Goal: Task Accomplishment & Management: Complete application form

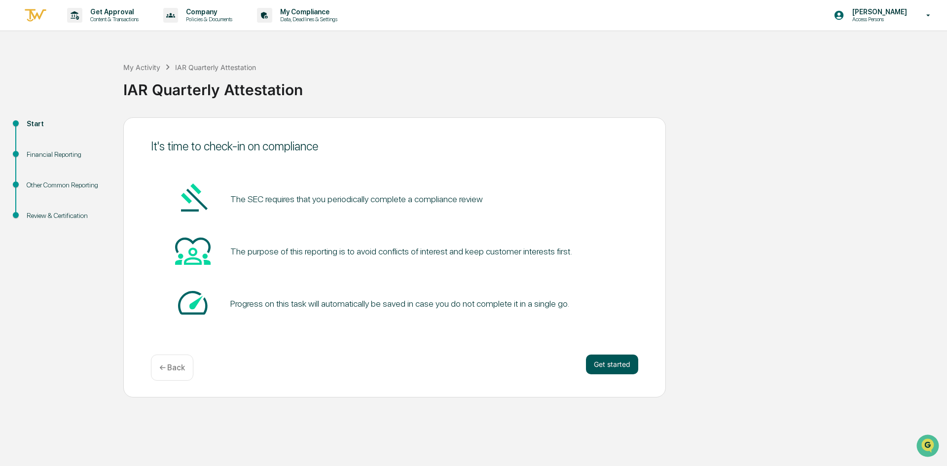
click at [605, 365] on button "Get started" at bounding box center [612, 365] width 52 height 20
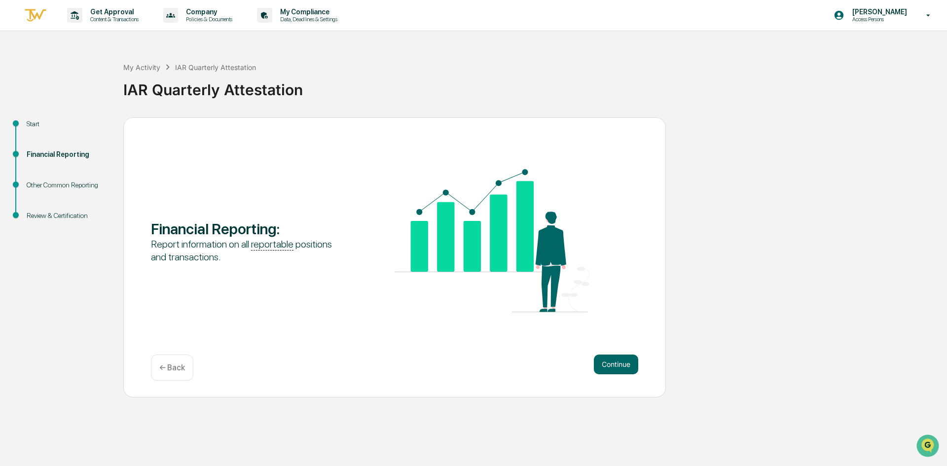
click at [605, 365] on button "Continue" at bounding box center [616, 365] width 44 height 20
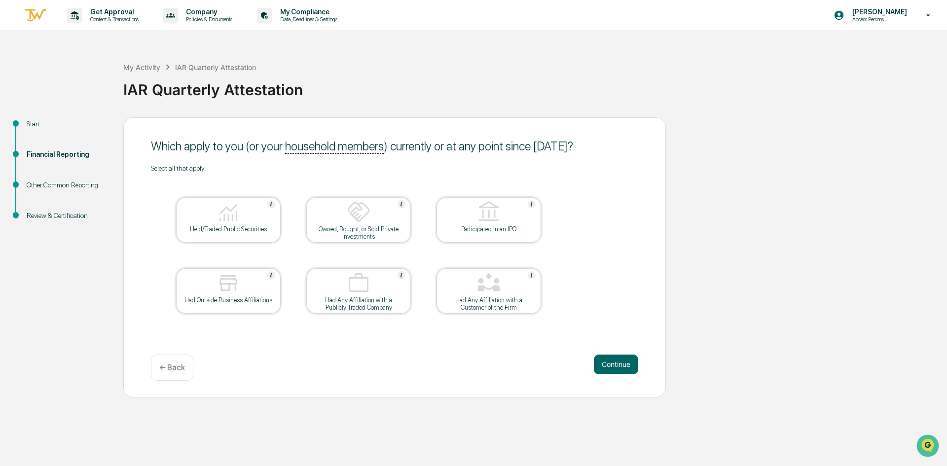
click at [238, 227] on div "Held/Traded Public Securities" at bounding box center [228, 228] width 89 height 7
click at [615, 370] on button "Continue" at bounding box center [616, 365] width 44 height 20
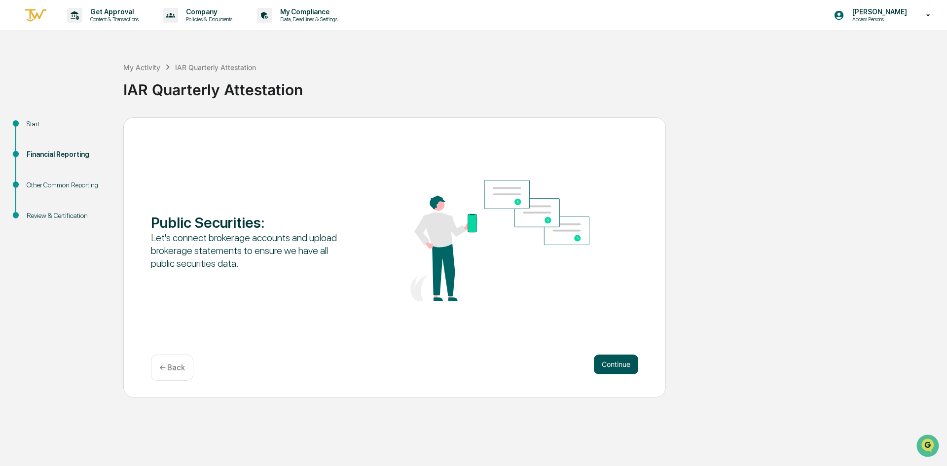
click at [600, 368] on button "Continue" at bounding box center [616, 365] width 44 height 20
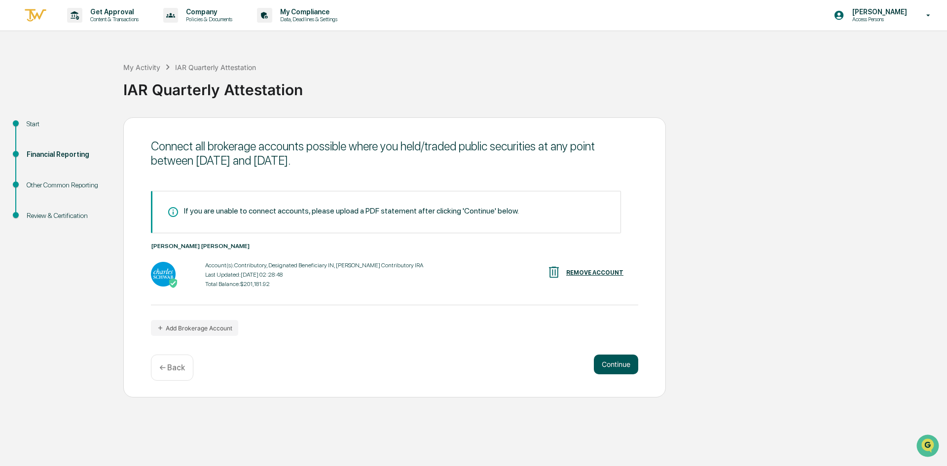
click at [606, 369] on button "Continue" at bounding box center [616, 365] width 44 height 20
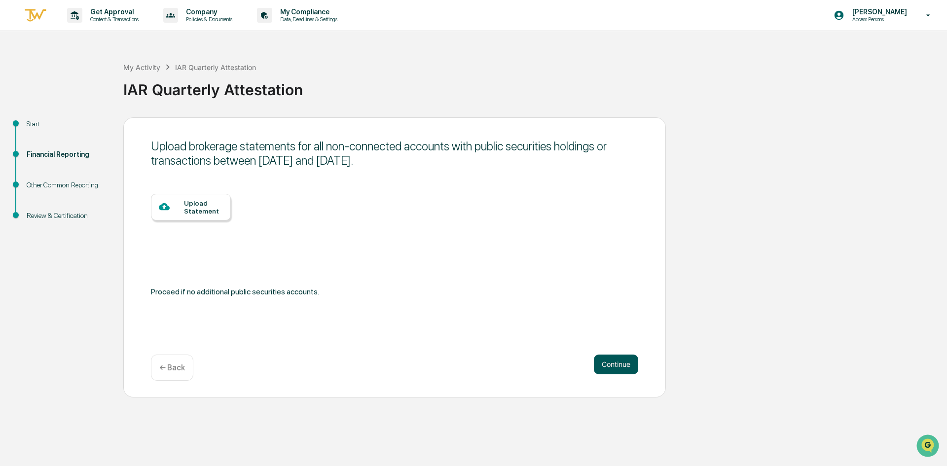
click at [607, 369] on button "Continue" at bounding box center [616, 365] width 44 height 20
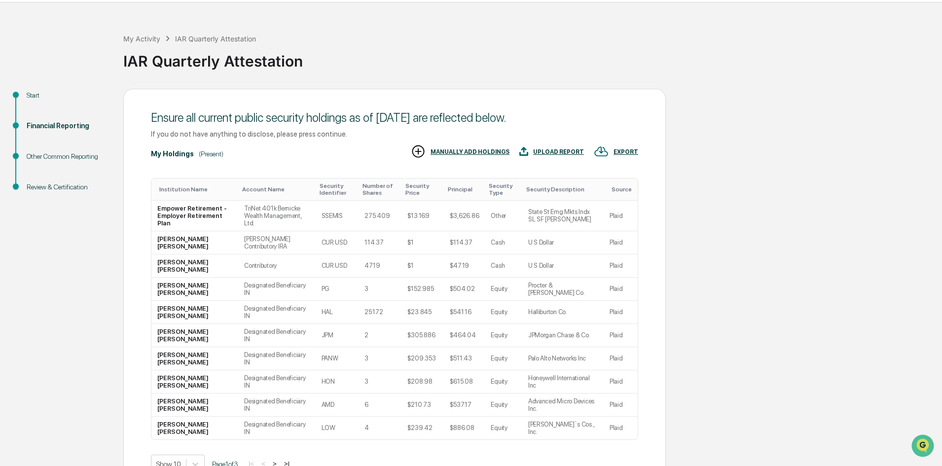
scroll to position [44, 0]
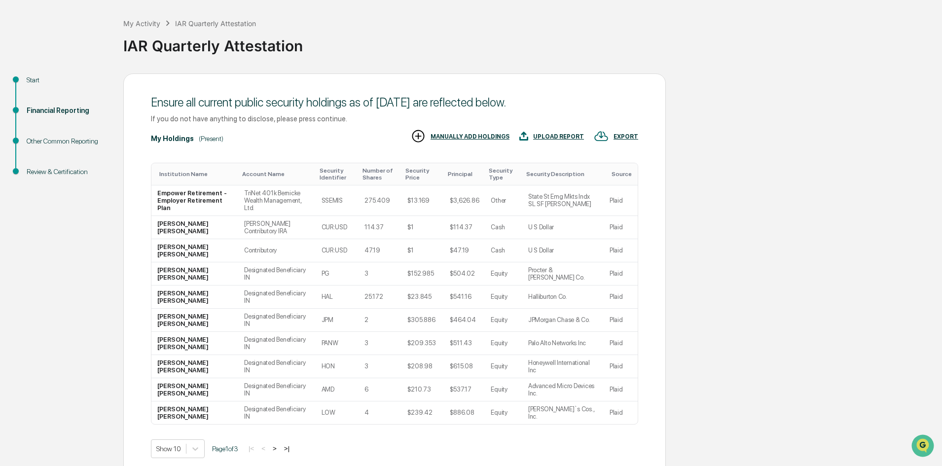
click at [276, 444] on button ">" at bounding box center [275, 448] width 10 height 8
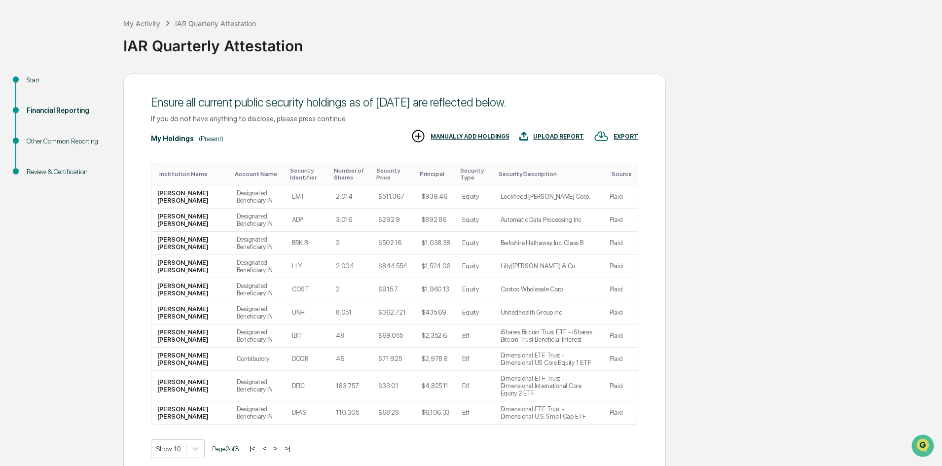
click at [280, 444] on button ">" at bounding box center [276, 448] width 10 height 8
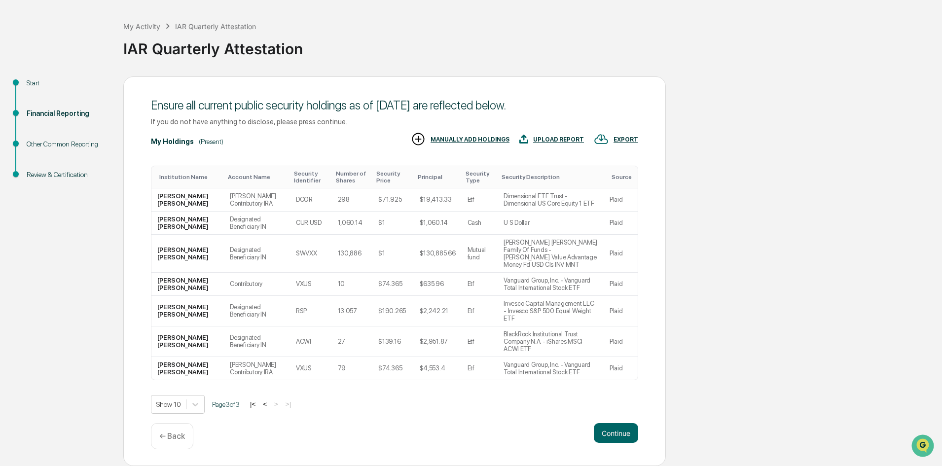
scroll to position [11, 0]
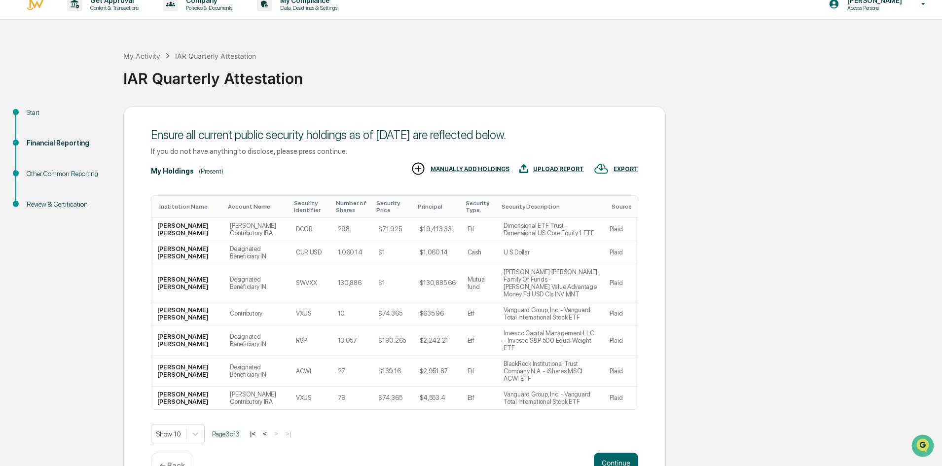
click at [268, 430] on button "<" at bounding box center [265, 434] width 10 height 8
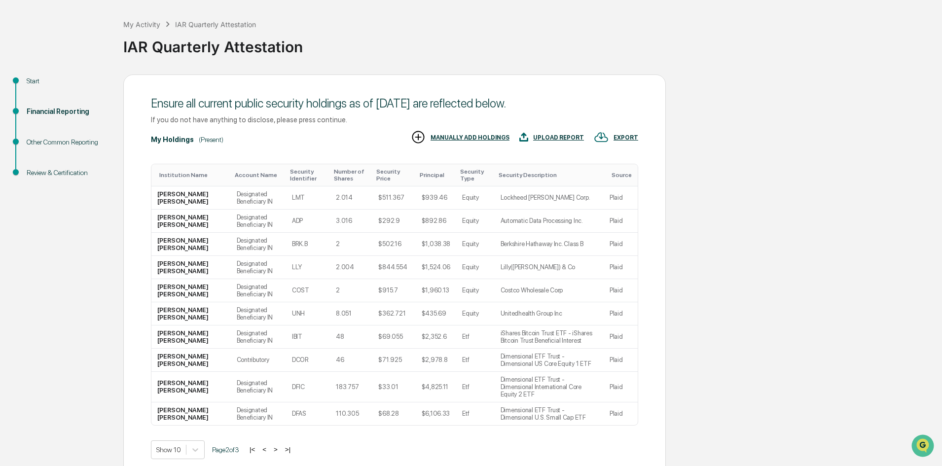
scroll to position [81, 0]
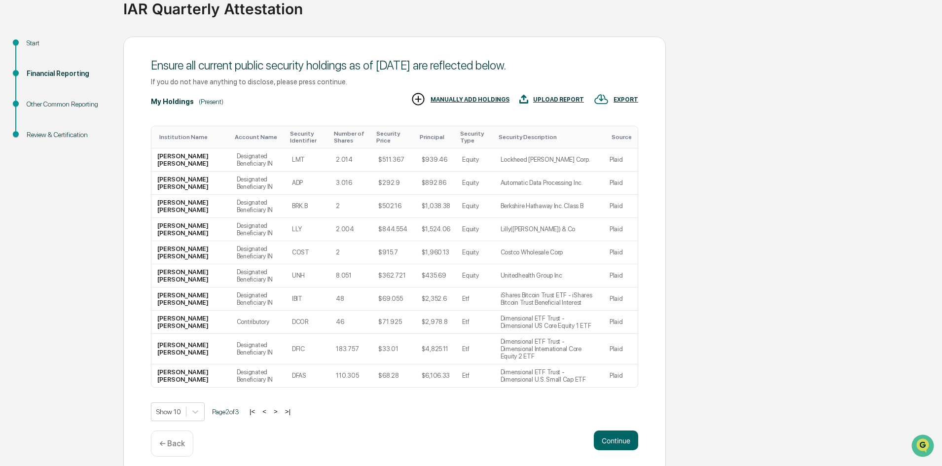
click at [268, 407] on button "<" at bounding box center [264, 411] width 10 height 8
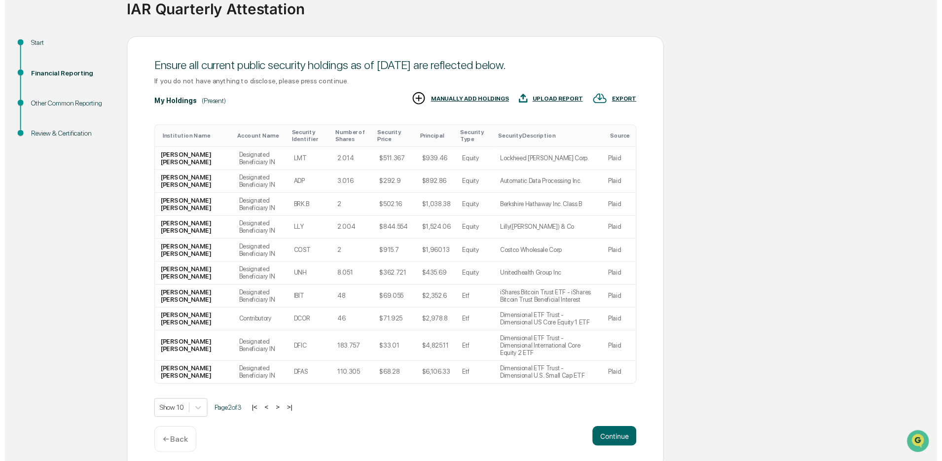
scroll to position [44, 0]
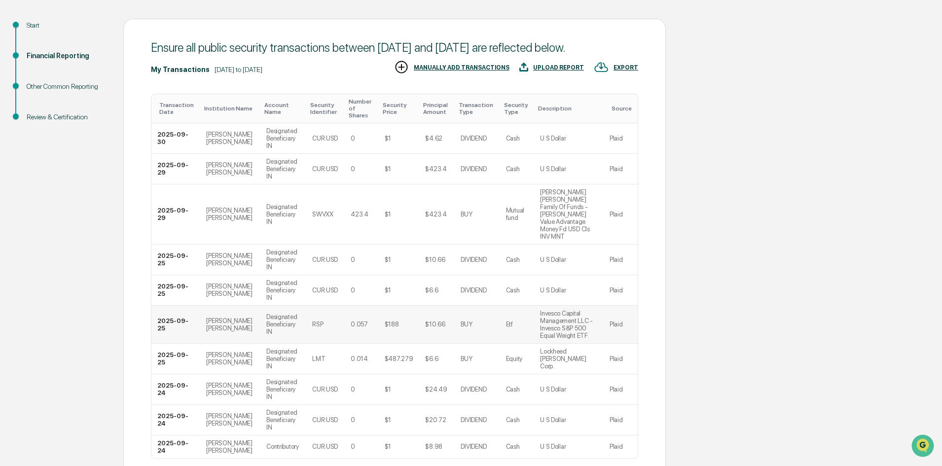
scroll to position [103, 0]
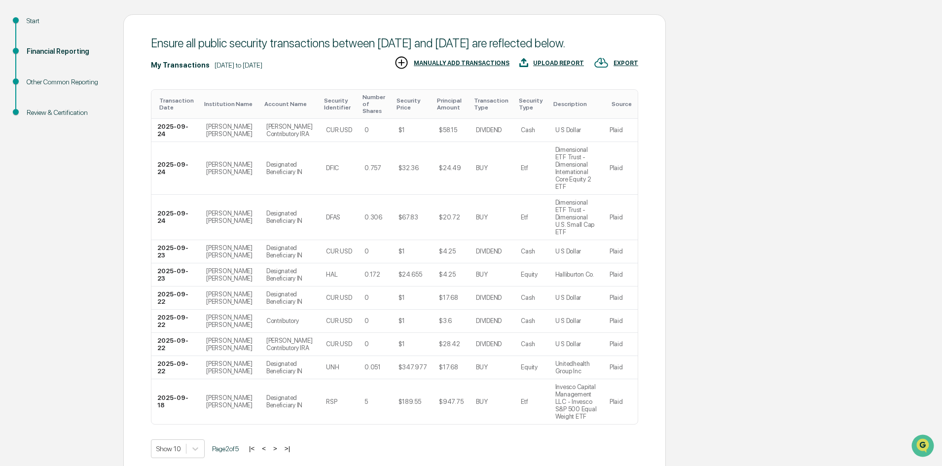
click at [279, 444] on button ">" at bounding box center [275, 448] width 10 height 8
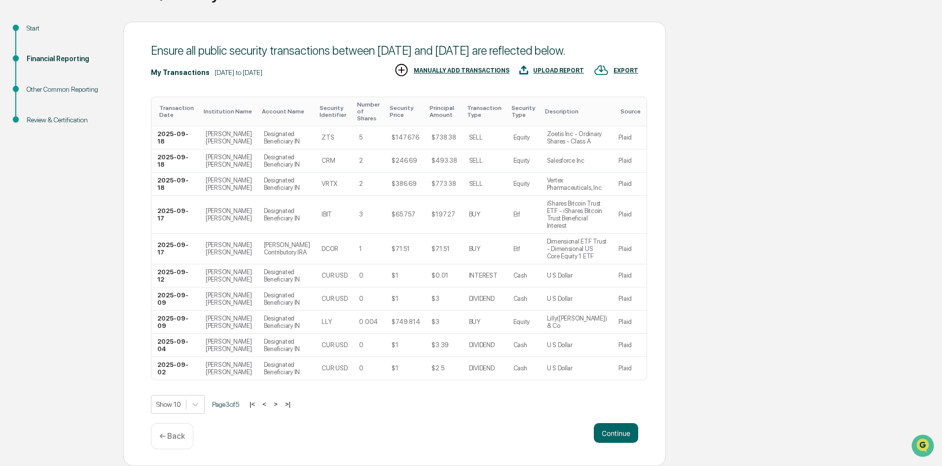
click at [280, 406] on button ">" at bounding box center [276, 404] width 10 height 8
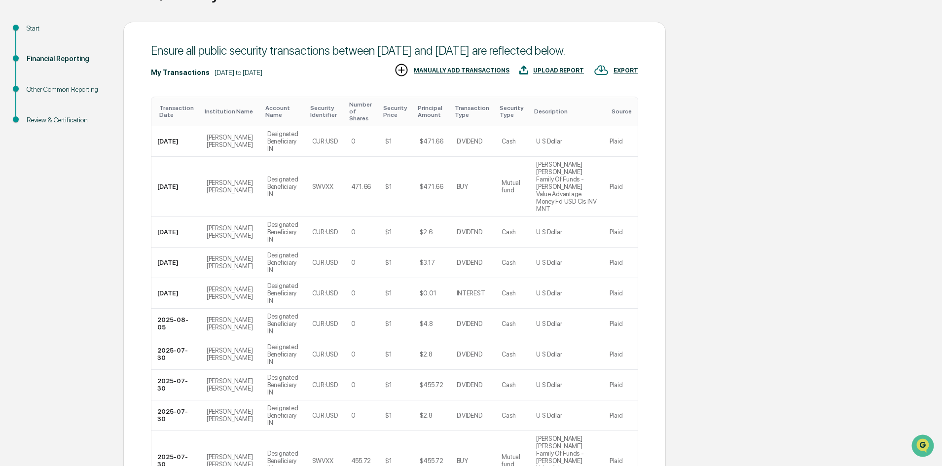
scroll to position [103, 0]
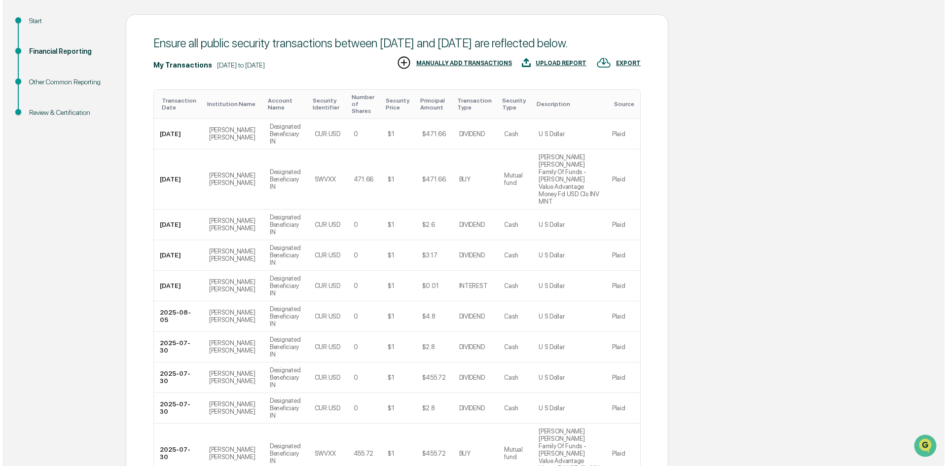
scroll to position [0, 0]
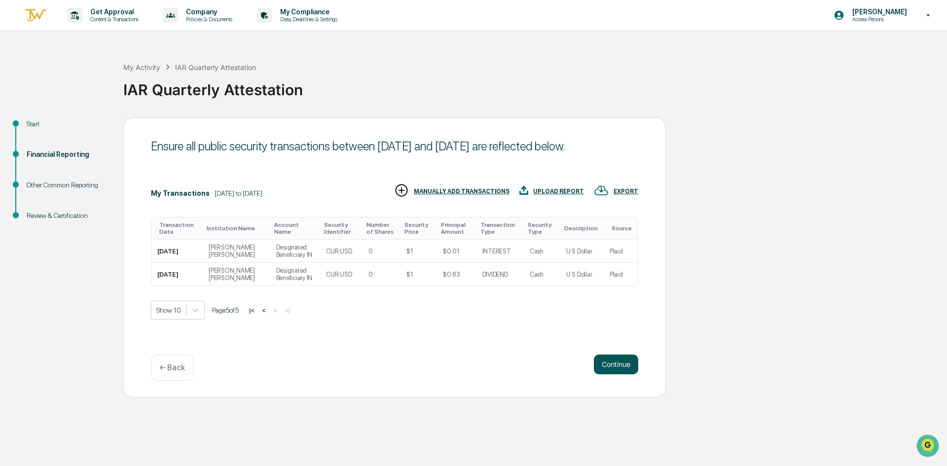
click at [605, 370] on button "Continue" at bounding box center [616, 365] width 44 height 20
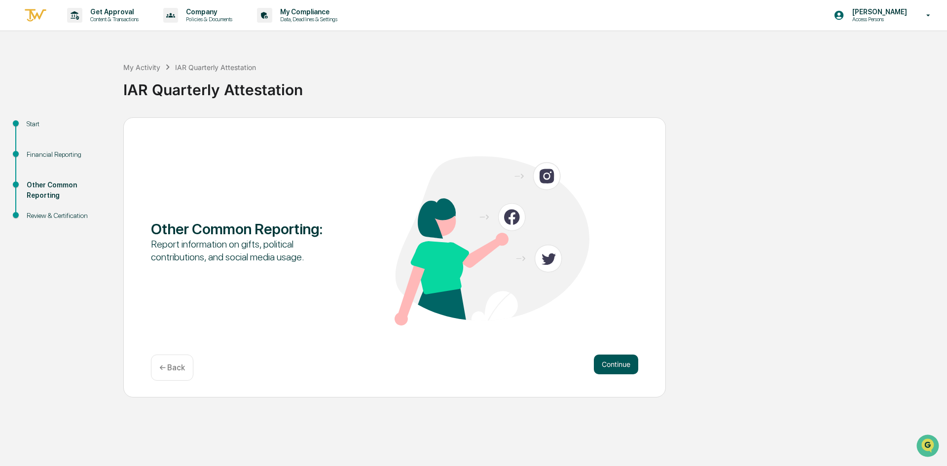
click at [614, 370] on button "Continue" at bounding box center [616, 365] width 44 height 20
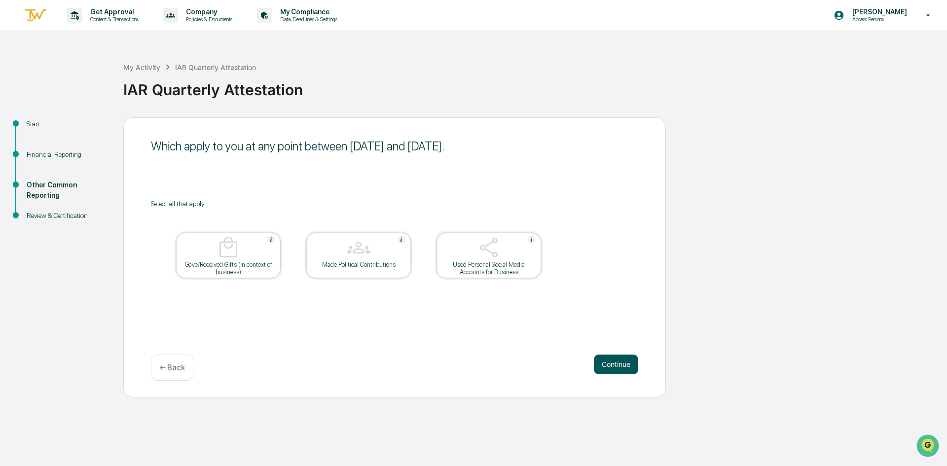
click at [609, 371] on button "Continue" at bounding box center [616, 365] width 44 height 20
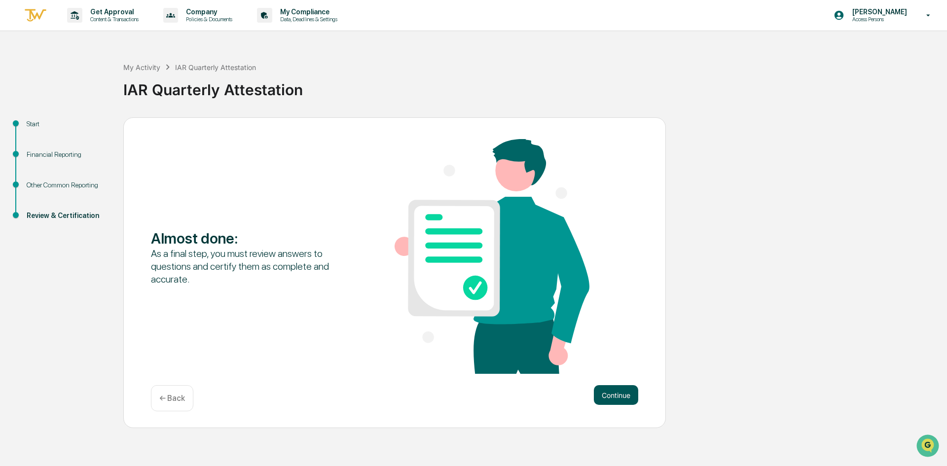
click at [624, 394] on button "Continue" at bounding box center [616, 395] width 44 height 20
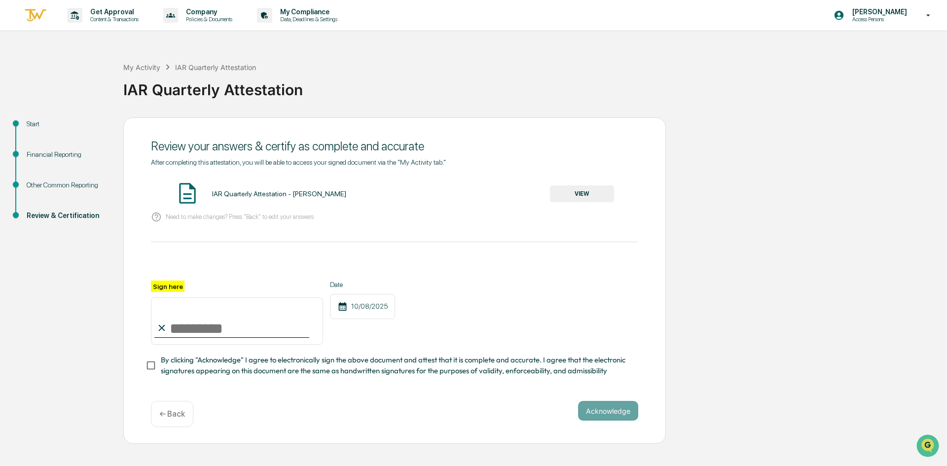
click at [203, 332] on input "Sign here" at bounding box center [237, 320] width 172 height 47
type input "**********"
click at [549, 306] on div "**********" at bounding box center [394, 313] width 487 height 64
click at [570, 192] on button "VIEW" at bounding box center [582, 193] width 64 height 17
